Goal: Book appointment/travel/reservation

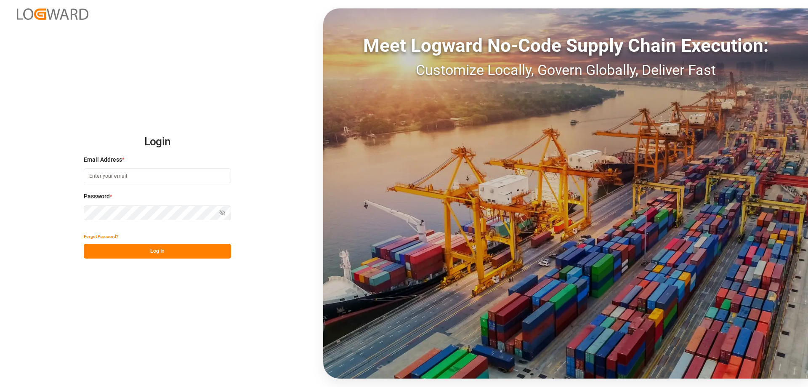
type input "[EMAIL_ADDRESS][DOMAIN_NAME]"
click at [158, 251] on button "Log In" at bounding box center [157, 251] width 147 height 15
type input "[EMAIL_ADDRESS][DOMAIN_NAME]"
click at [149, 253] on button "Log In" at bounding box center [157, 251] width 147 height 15
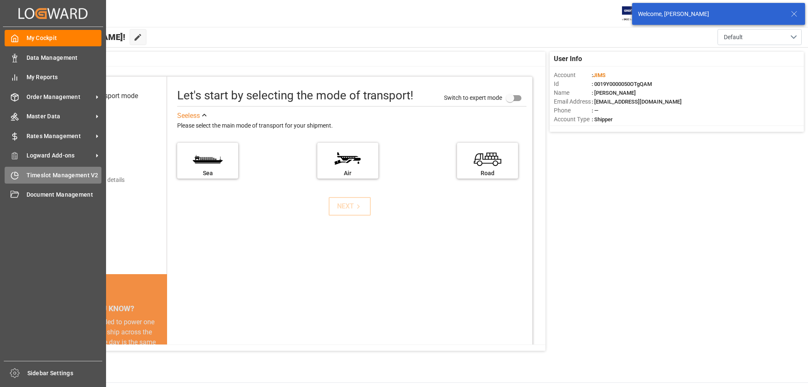
click at [34, 173] on span "Timeslot Management V2" at bounding box center [64, 175] width 75 height 9
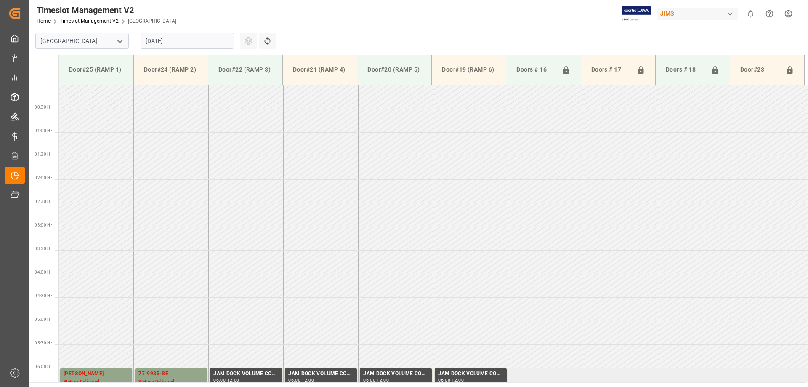
scroll to position [419, 0]
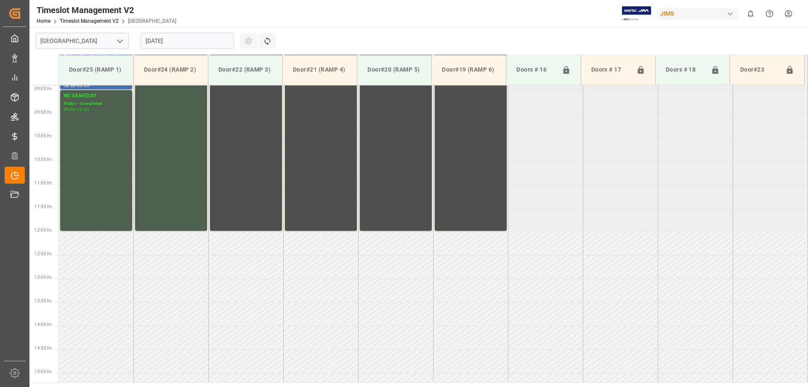
click at [179, 45] on input "26.08.2025" at bounding box center [187, 41] width 93 height 16
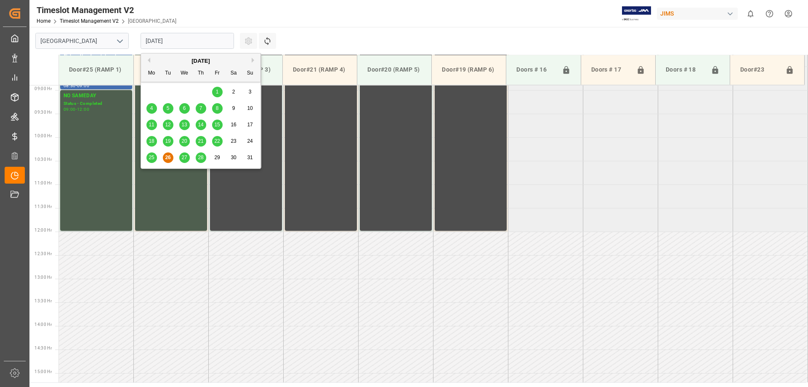
click at [184, 160] on span "27" at bounding box center [183, 157] width 5 height 6
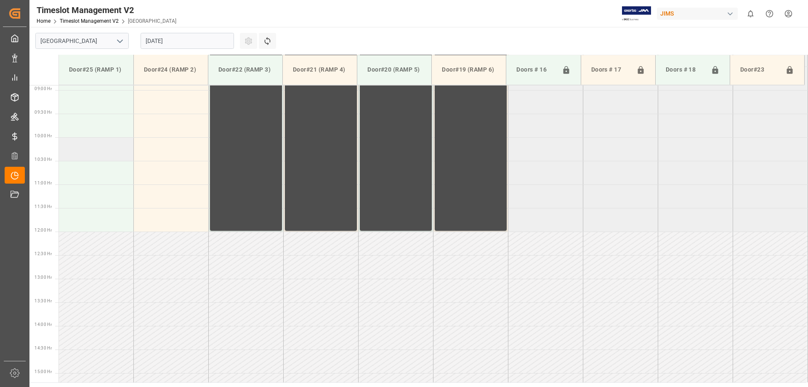
scroll to position [251, 0]
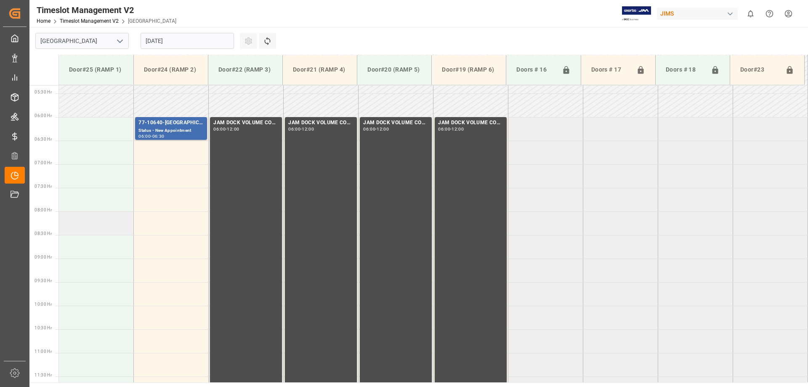
click at [82, 224] on td at bounding box center [96, 223] width 75 height 24
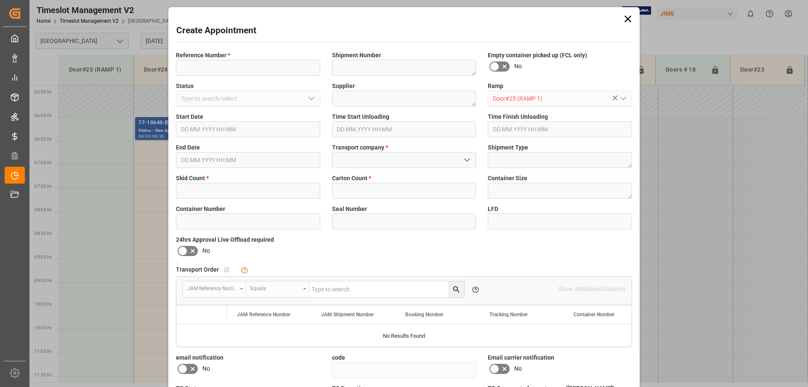
type input "27.08.2025 08:00"
type input "27.08.2025 08:30"
click at [193, 65] on input at bounding box center [248, 68] width 144 height 16
type input "C"
type input "77-10537-US"
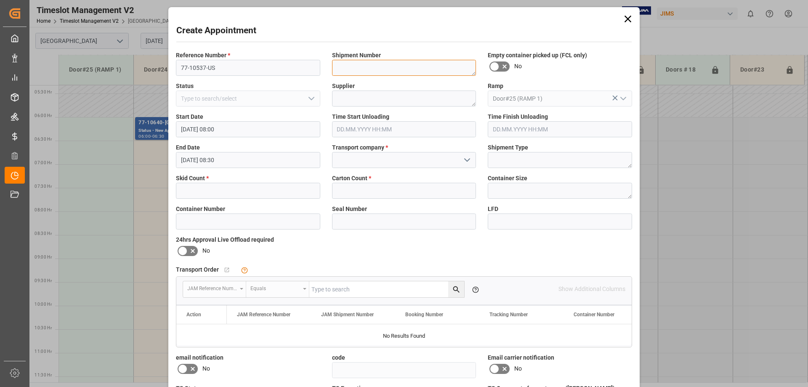
click at [373, 62] on textarea at bounding box center [404, 68] width 144 height 16
type textarea "C1398998"
click at [365, 97] on textarea at bounding box center [404, 99] width 144 height 16
type textarea "WL GORE & ASSOCIATES"
click at [418, 160] on input at bounding box center [404, 160] width 144 height 16
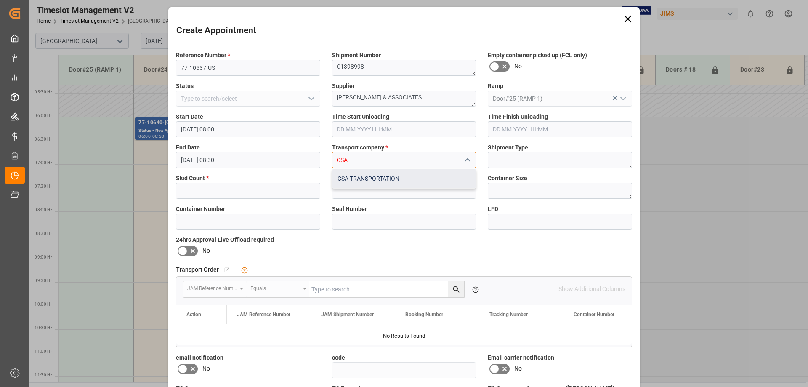
click at [374, 181] on div "CSA TRANSPORTATION" at bounding box center [405, 178] width 144 height 19
type input "CSA TRANSPORTATION"
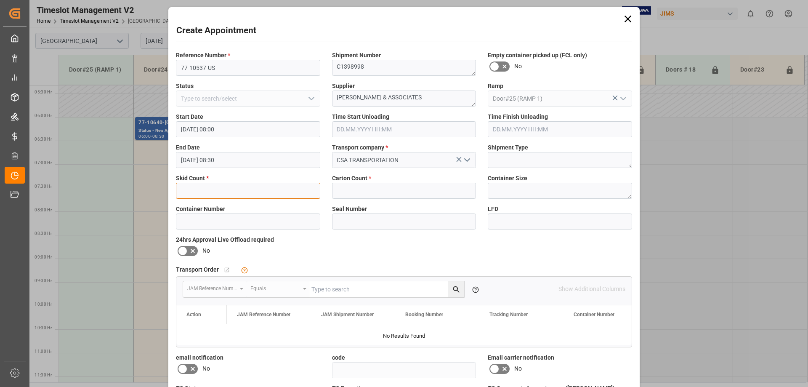
click at [193, 186] on input "text" at bounding box center [248, 191] width 144 height 16
type input "1"
type input "55"
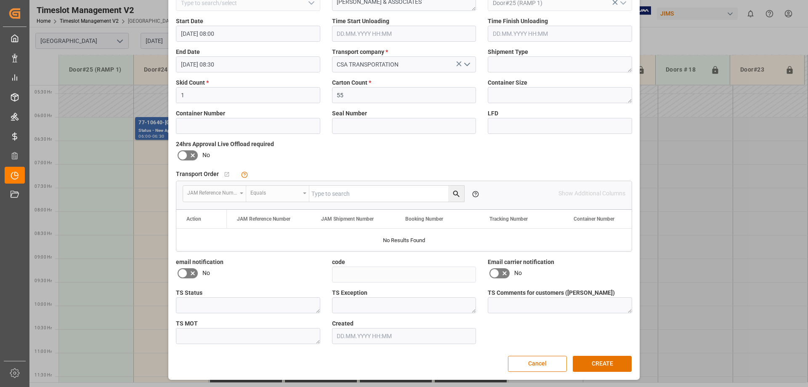
click at [192, 274] on icon at bounding box center [193, 273] width 10 height 10
click at [0, 0] on input "checkbox" at bounding box center [0, 0] width 0 height 0
click at [494, 273] on icon at bounding box center [494, 273] width 5 height 4
click at [0, 0] on input "checkbox" at bounding box center [0, 0] width 0 height 0
click at [610, 363] on button "CREATE" at bounding box center [602, 364] width 59 height 16
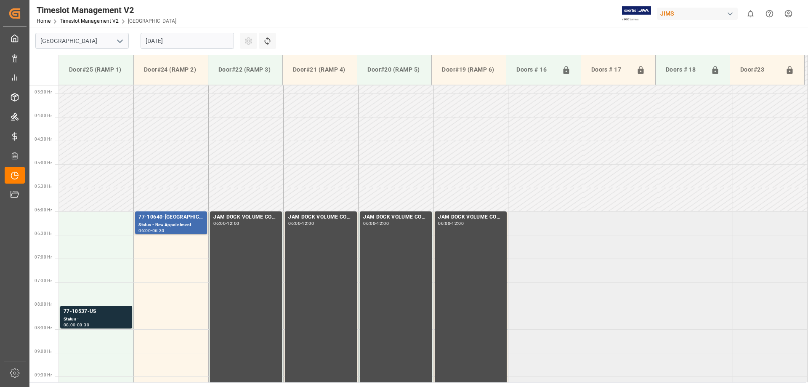
scroll to position [199, 0]
